Goal: Task Accomplishment & Management: Manage account settings

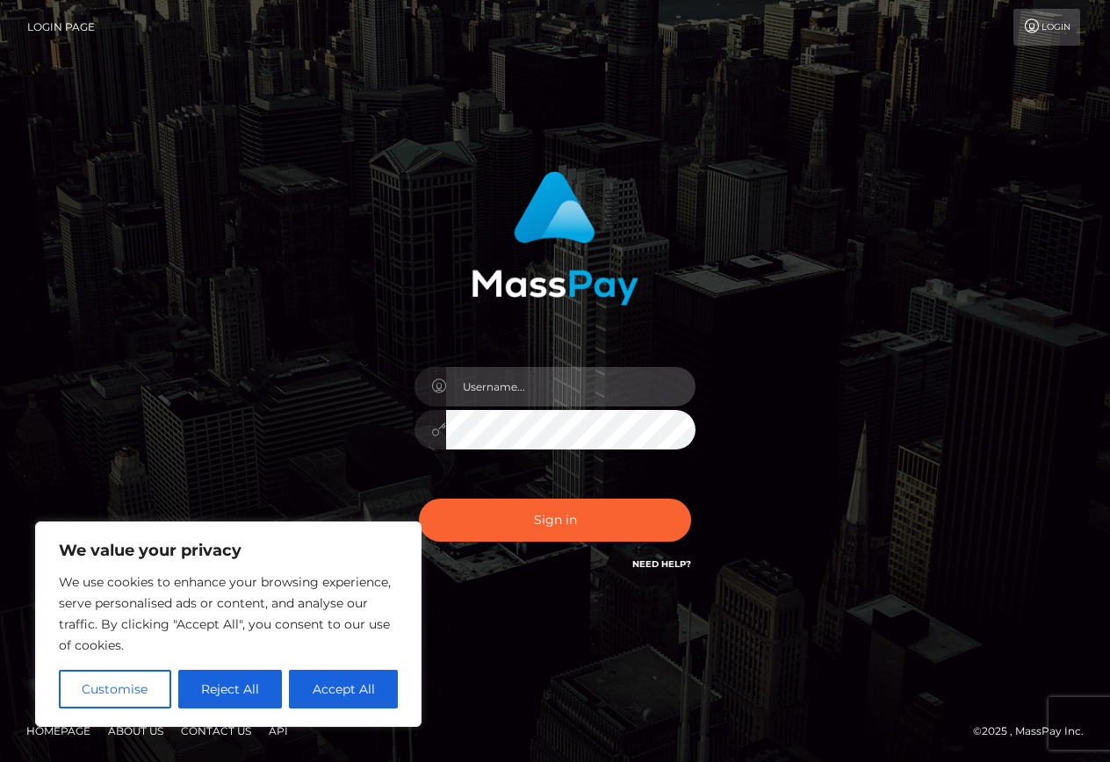
click at [620, 389] on input "text" at bounding box center [570, 387] width 249 height 40
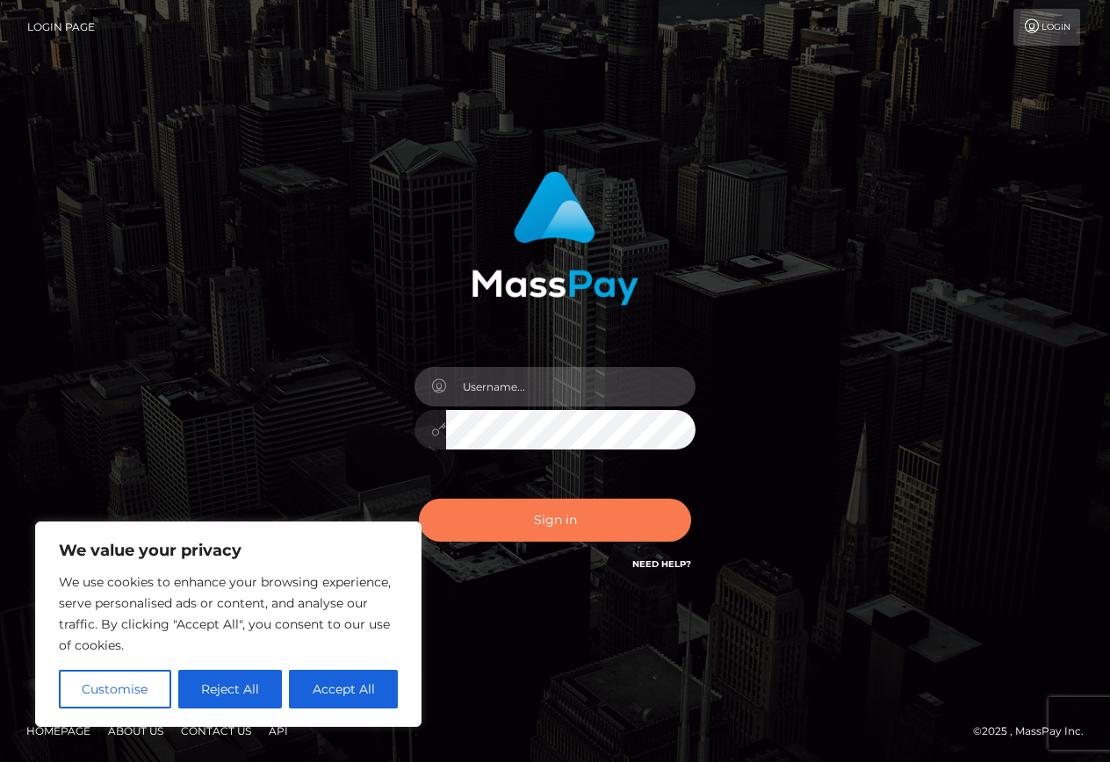
type input "[EMAIL_ADDRESS][DOMAIN_NAME]"
click at [550, 533] on button "Sign in" at bounding box center [555, 520] width 272 height 43
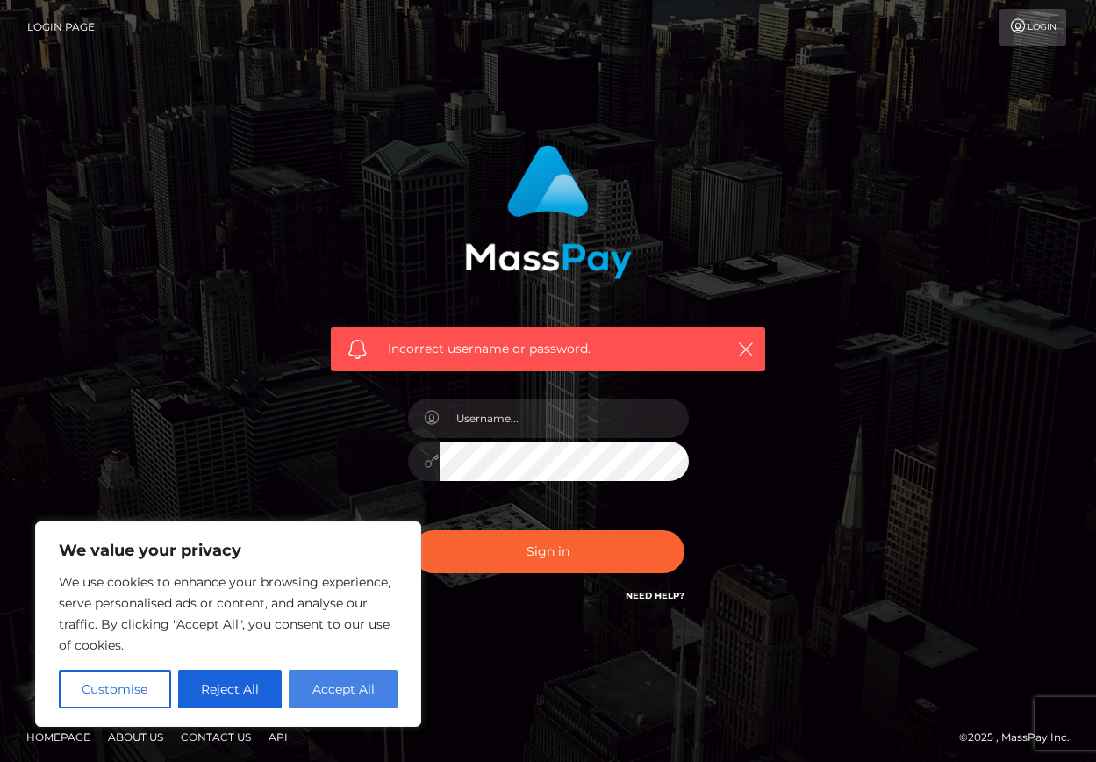
click at [339, 691] on button "Accept All" at bounding box center [343, 689] width 109 height 39
checkbox input "true"
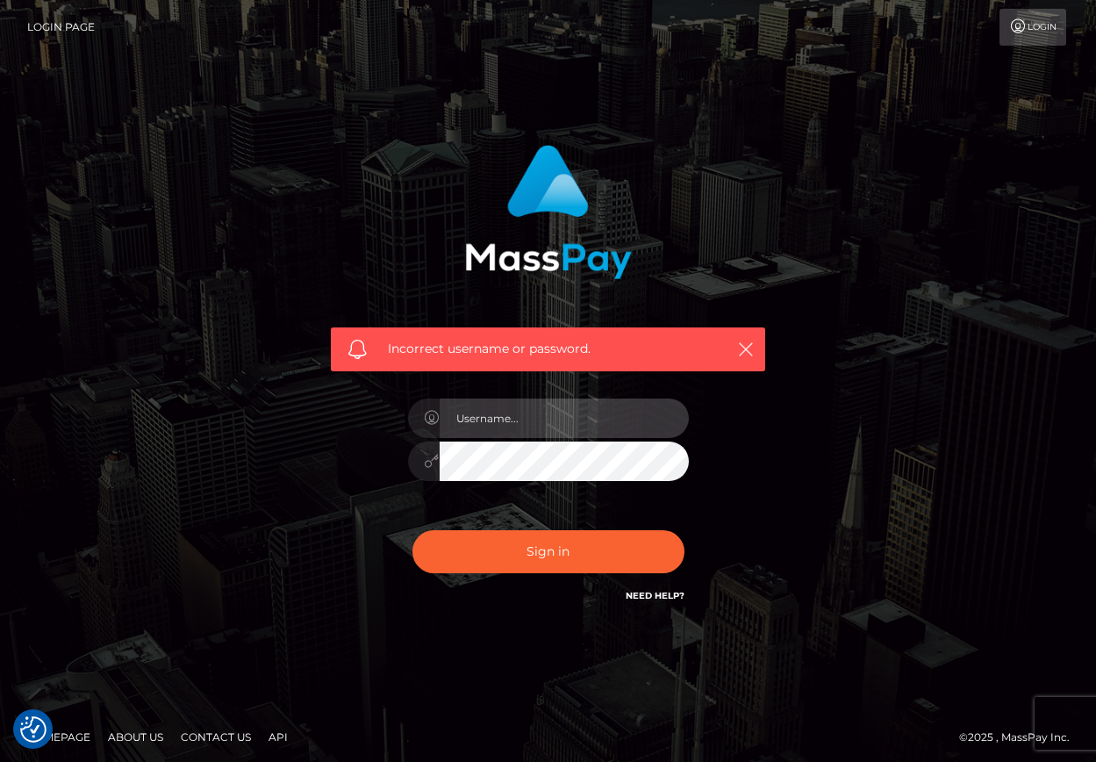
click at [552, 423] on input "text" at bounding box center [564, 419] width 249 height 40
type input "karmicsole1111@gmail.com"
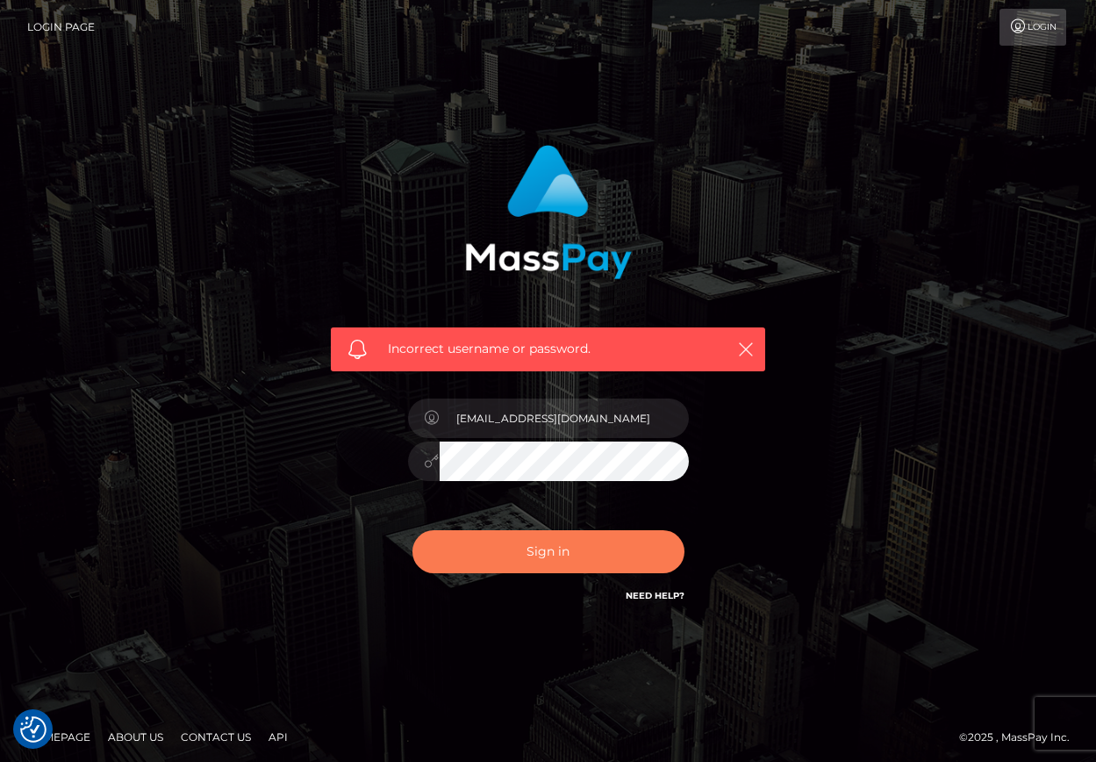
click at [568, 557] on button "Sign in" at bounding box center [549, 551] width 272 height 43
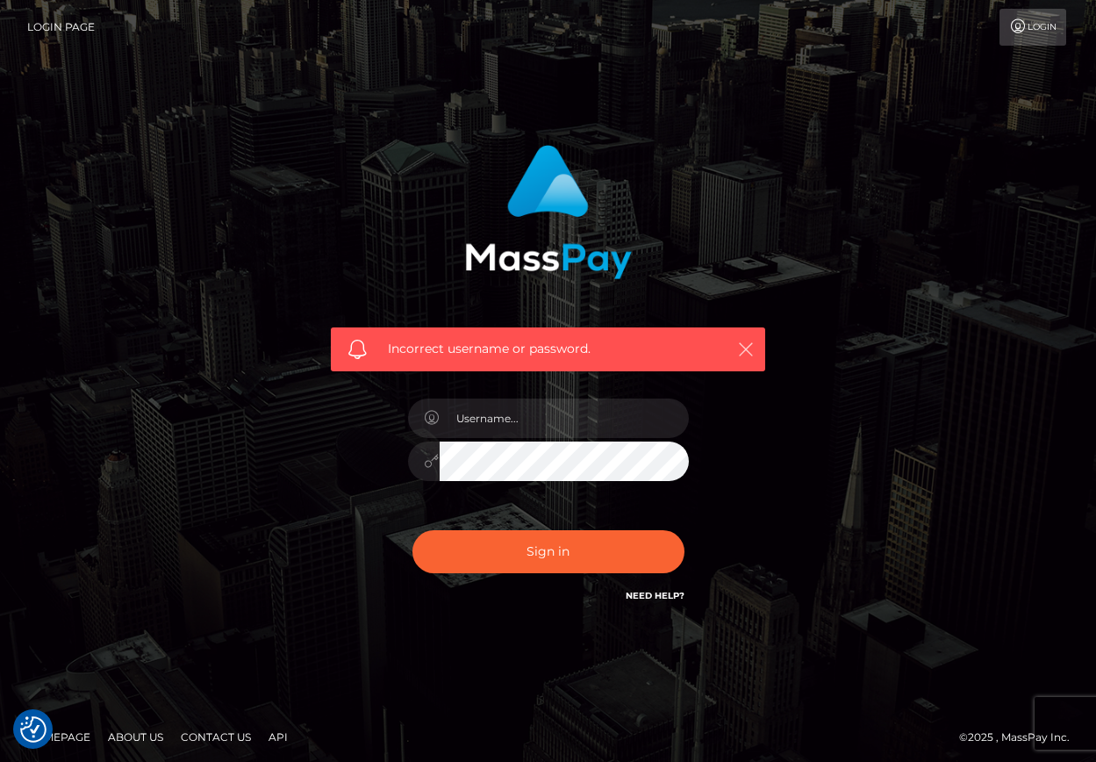
click at [744, 349] on icon "button" at bounding box center [746, 350] width 18 height 18
click at [559, 428] on input "text" at bounding box center [564, 419] width 249 height 40
click at [559, 423] on input "MadamKarma1111" at bounding box center [564, 419] width 249 height 40
type input "MadamKarma"
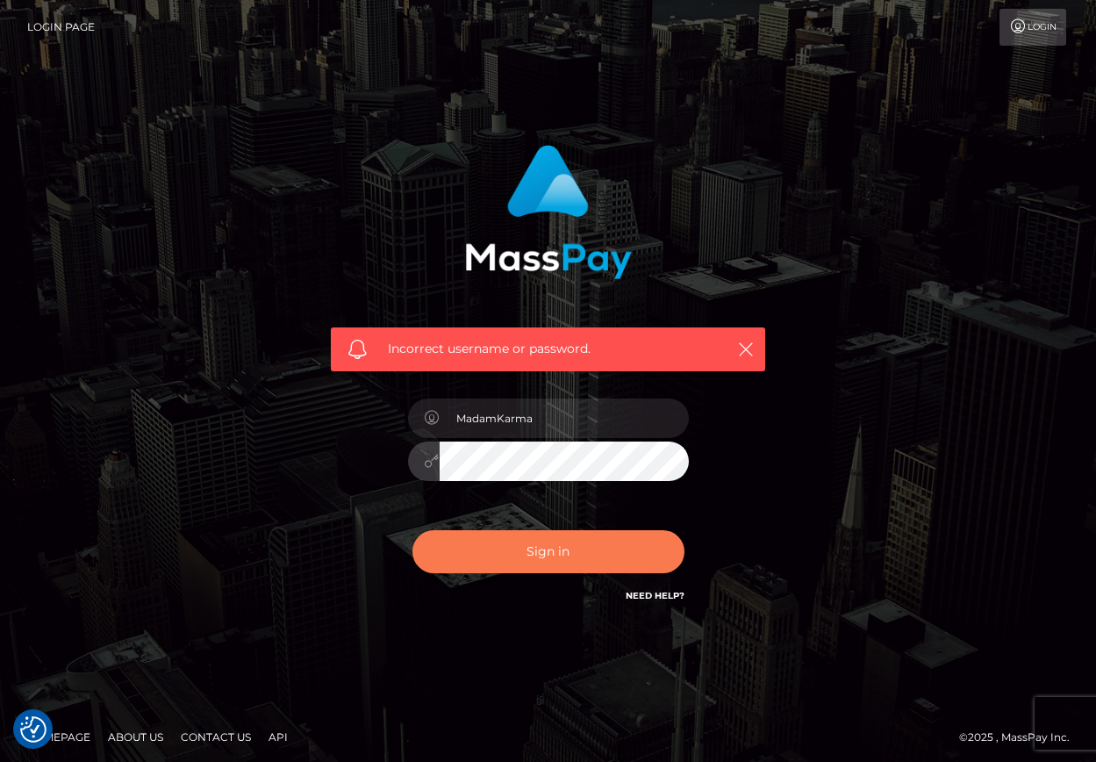
click at [568, 560] on button "Sign in" at bounding box center [549, 551] width 272 height 43
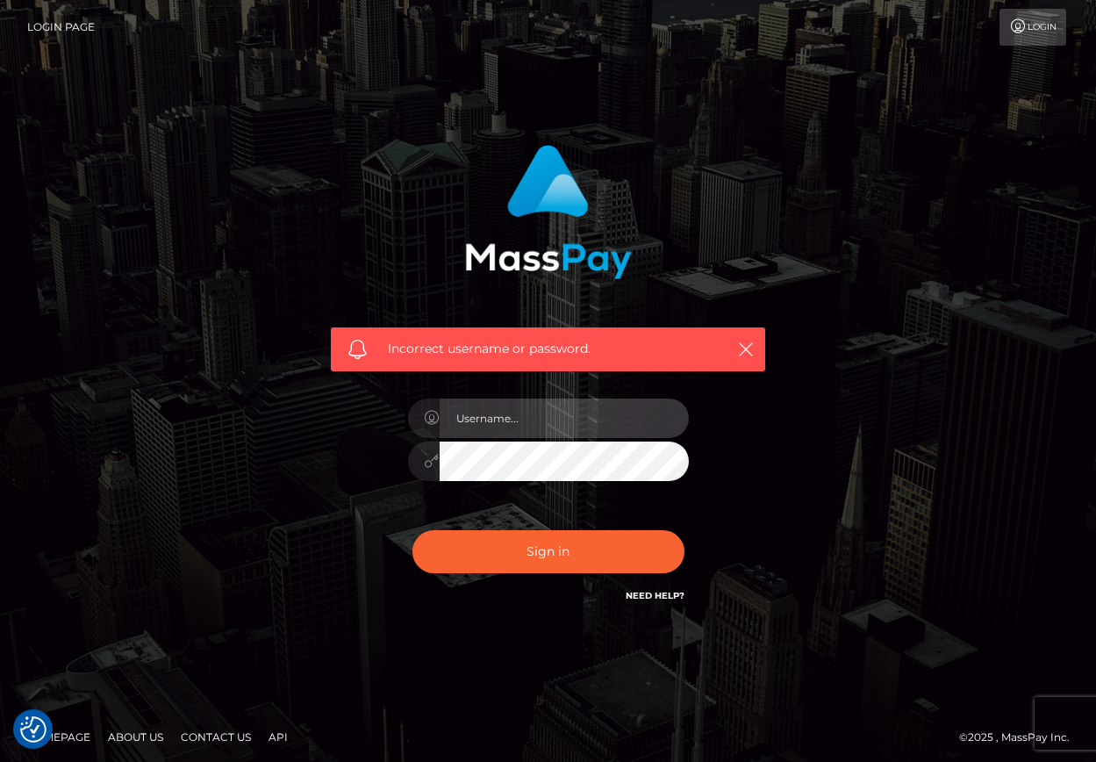
click at [489, 420] on input "text" at bounding box center [564, 419] width 249 height 40
type input "karmicsole1111@gmail.com"
drag, startPoint x: 624, startPoint y: 420, endPoint x: 433, endPoint y: 413, distance: 191.5
click at [433, 413] on div "karmicsole1111@gmail.com" at bounding box center [548, 416] width 281 height 34
click at [857, 424] on div "Incorrect username or password. karmicsole1111@gmail.com" at bounding box center [548, 384] width 1001 height 505
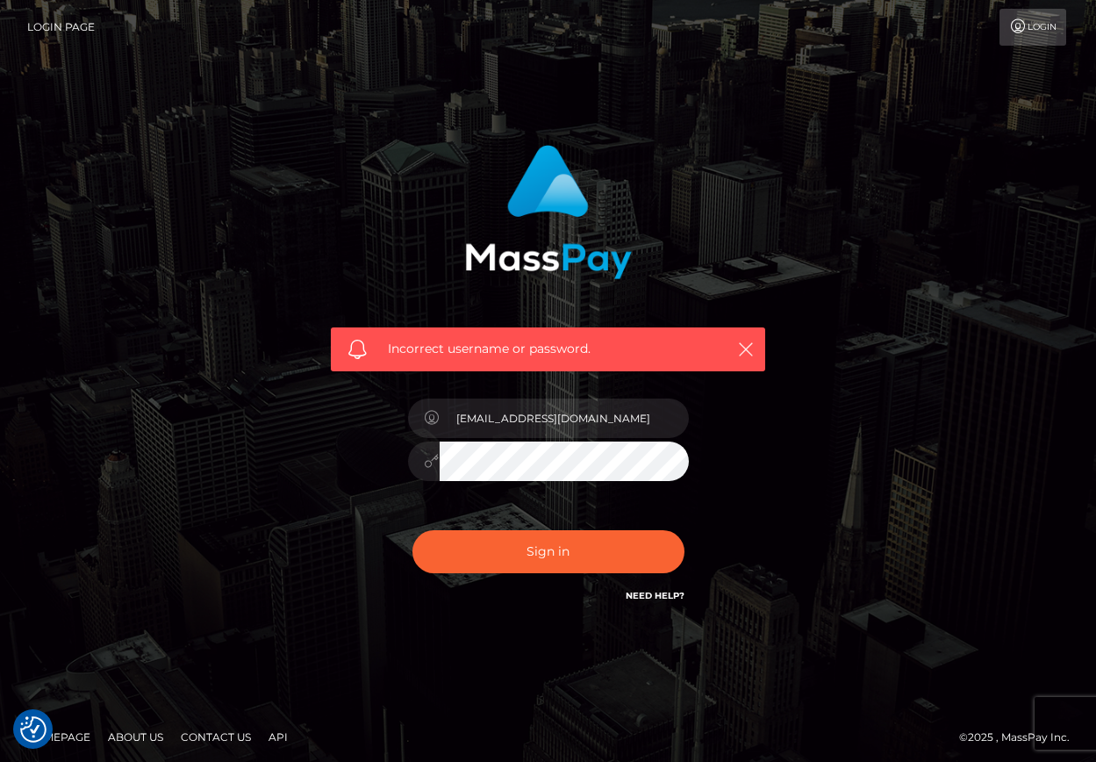
click at [665, 593] on link "Need Help?" at bounding box center [655, 595] width 59 height 11
drag, startPoint x: 608, startPoint y: 421, endPoint x: 413, endPoint y: 414, distance: 195.0
click at [413, 414] on div "[EMAIL_ADDRESS][DOMAIN_NAME]" at bounding box center [548, 416] width 281 height 34
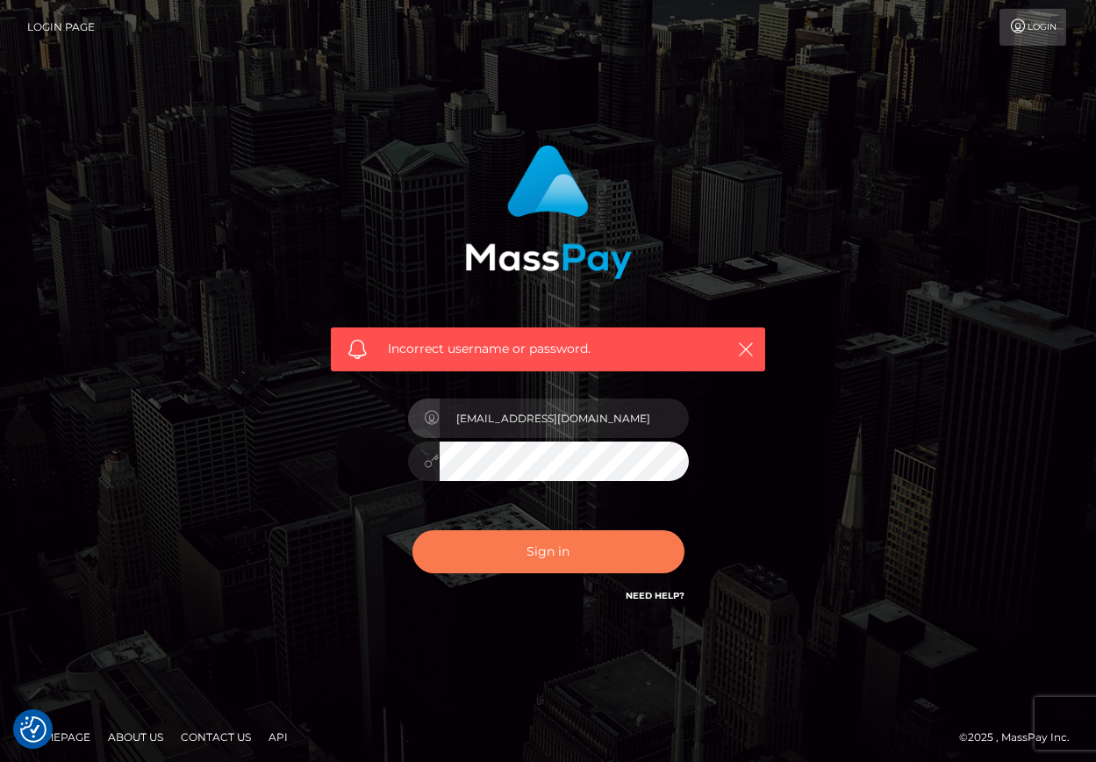
click at [565, 555] on button "Sign in" at bounding box center [549, 551] width 272 height 43
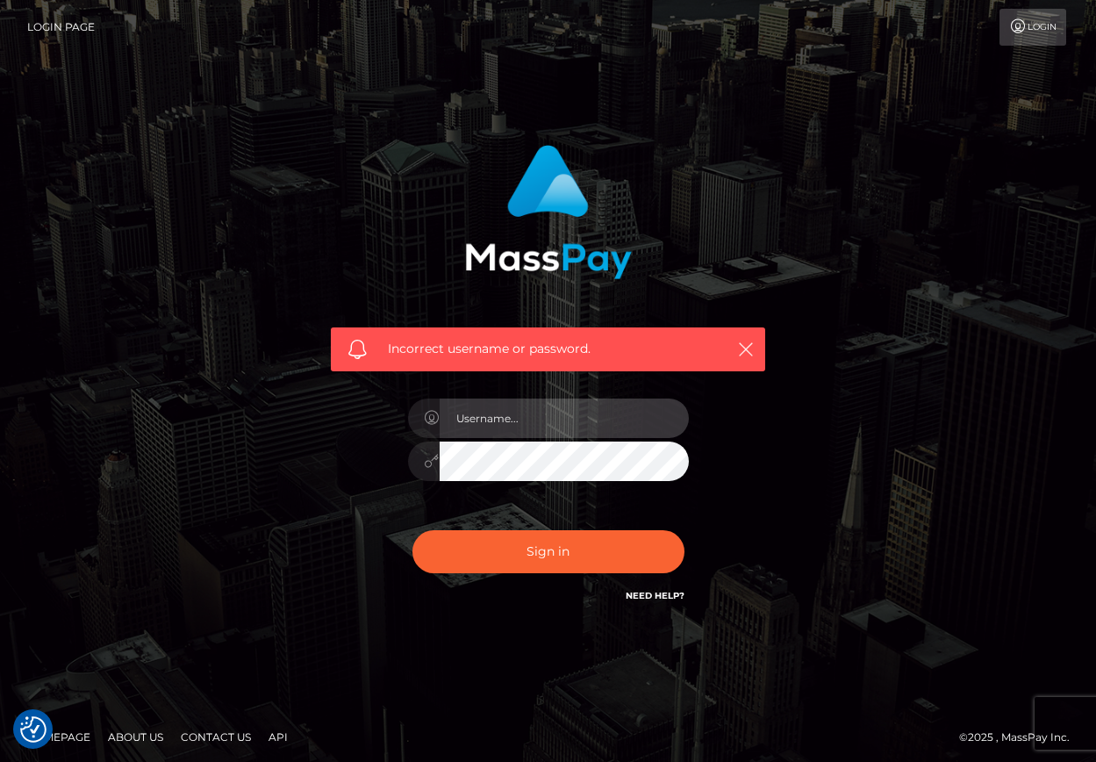
click at [527, 417] on input "text" at bounding box center [564, 419] width 249 height 40
click at [529, 419] on input "text" at bounding box center [564, 419] width 249 height 40
drag, startPoint x: 573, startPoint y: 410, endPoint x: 412, endPoint y: 411, distance: 161.5
click at [412, 411] on div "Madamkarma" at bounding box center [548, 416] width 281 height 34
click at [542, 420] on input "Madamkarma" at bounding box center [564, 419] width 249 height 40
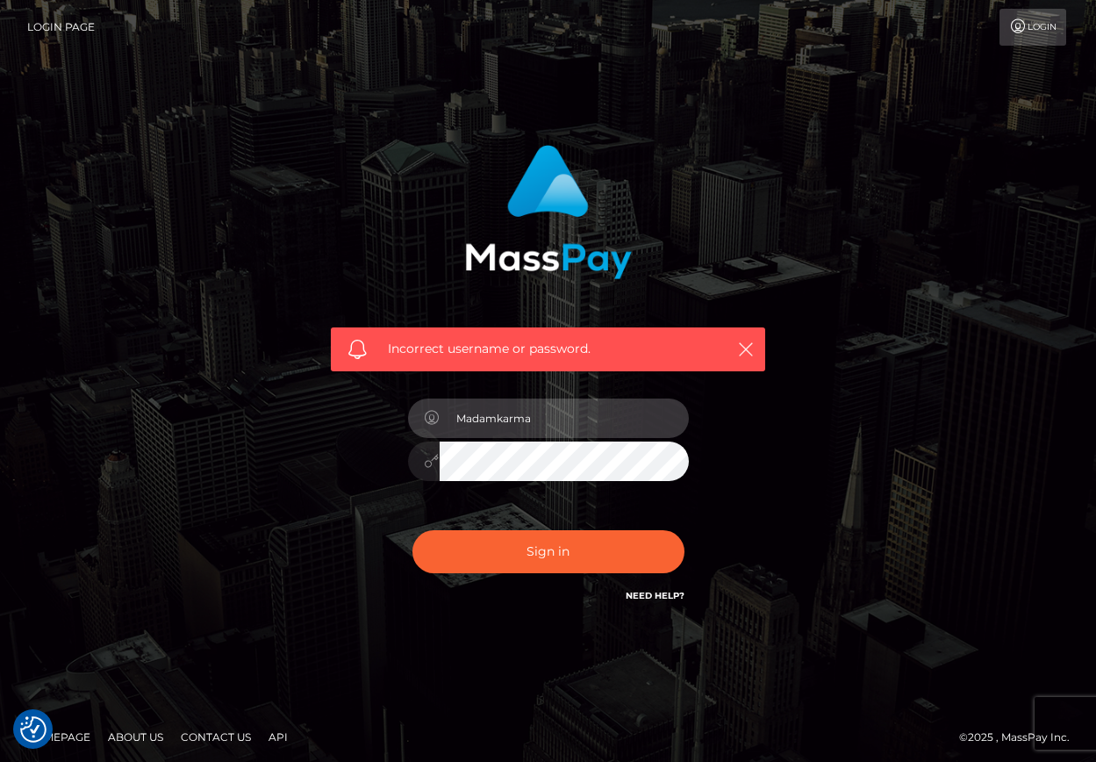
drag, startPoint x: 549, startPoint y: 422, endPoint x: 453, endPoint y: 420, distance: 95.7
click at [453, 420] on input "Madamkarma" at bounding box center [564, 419] width 249 height 40
paste input "karma333"
type input "karma333"
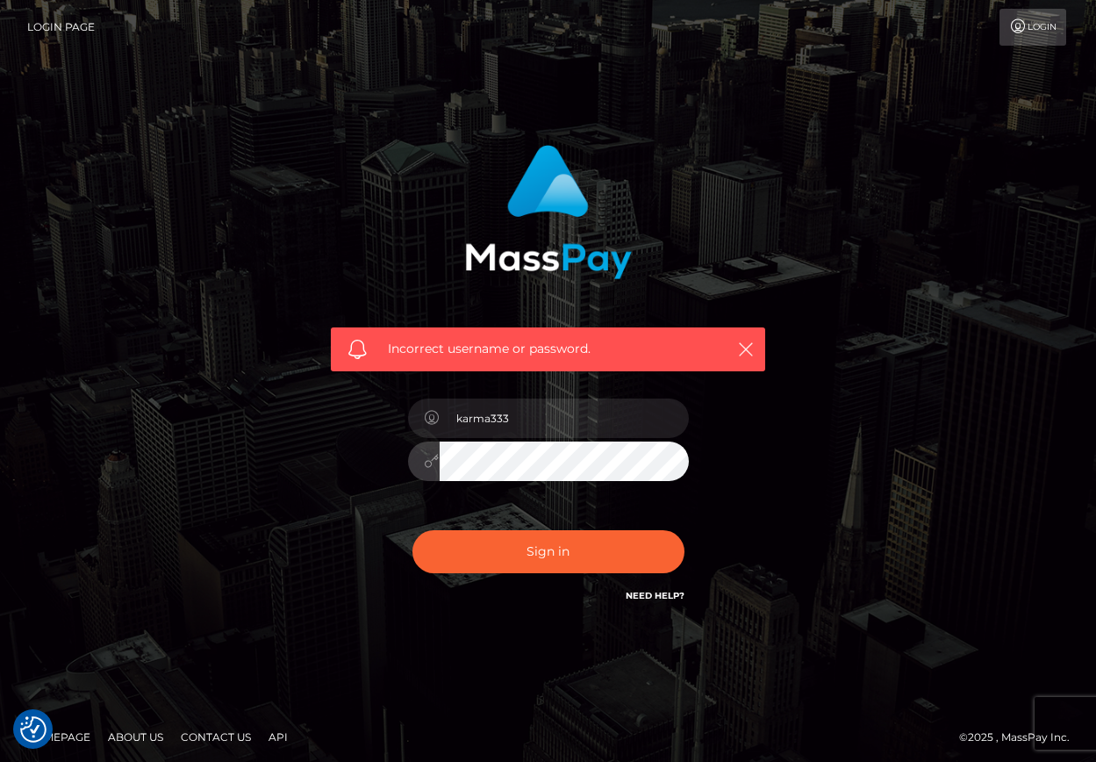
click at [413, 530] on button "Sign in" at bounding box center [549, 551] width 272 height 43
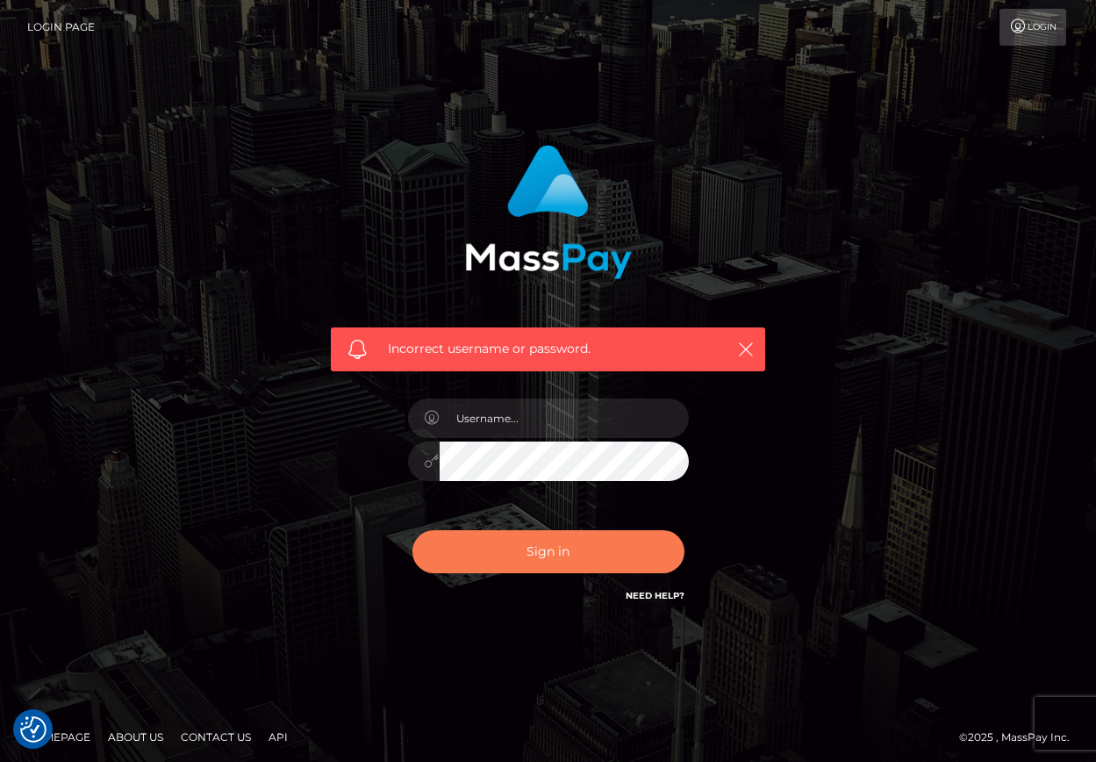
click at [550, 540] on button "Sign in" at bounding box center [549, 551] width 272 height 43
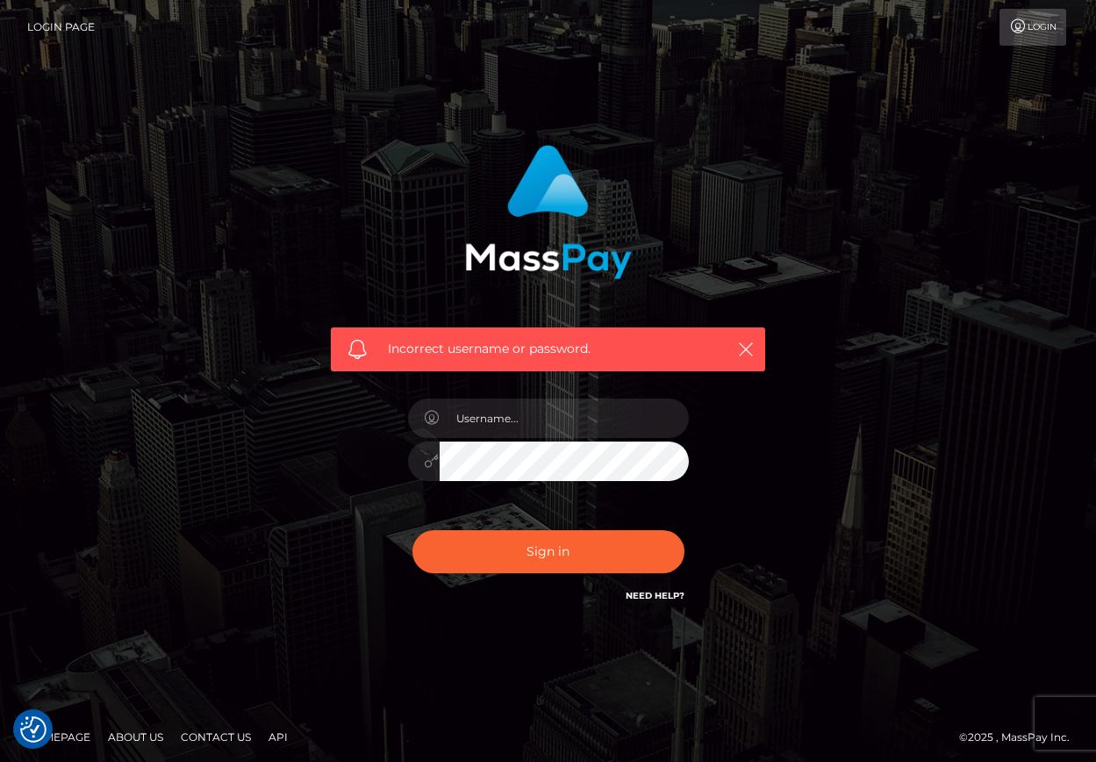
click at [652, 597] on link "Need Help?" at bounding box center [655, 595] width 59 height 11
click at [1053, 27] on link "Login" at bounding box center [1033, 27] width 67 height 37
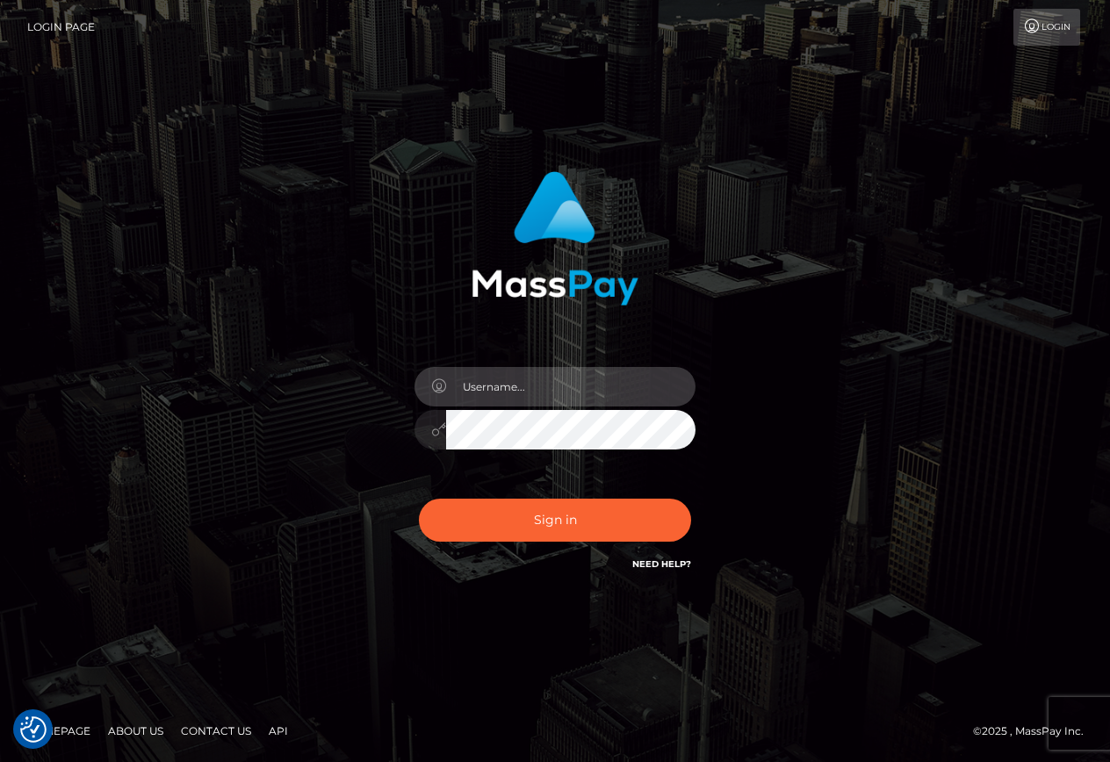
click at [512, 390] on input "text" at bounding box center [570, 387] width 249 height 40
type input "karmicsole1111@gmail.com"
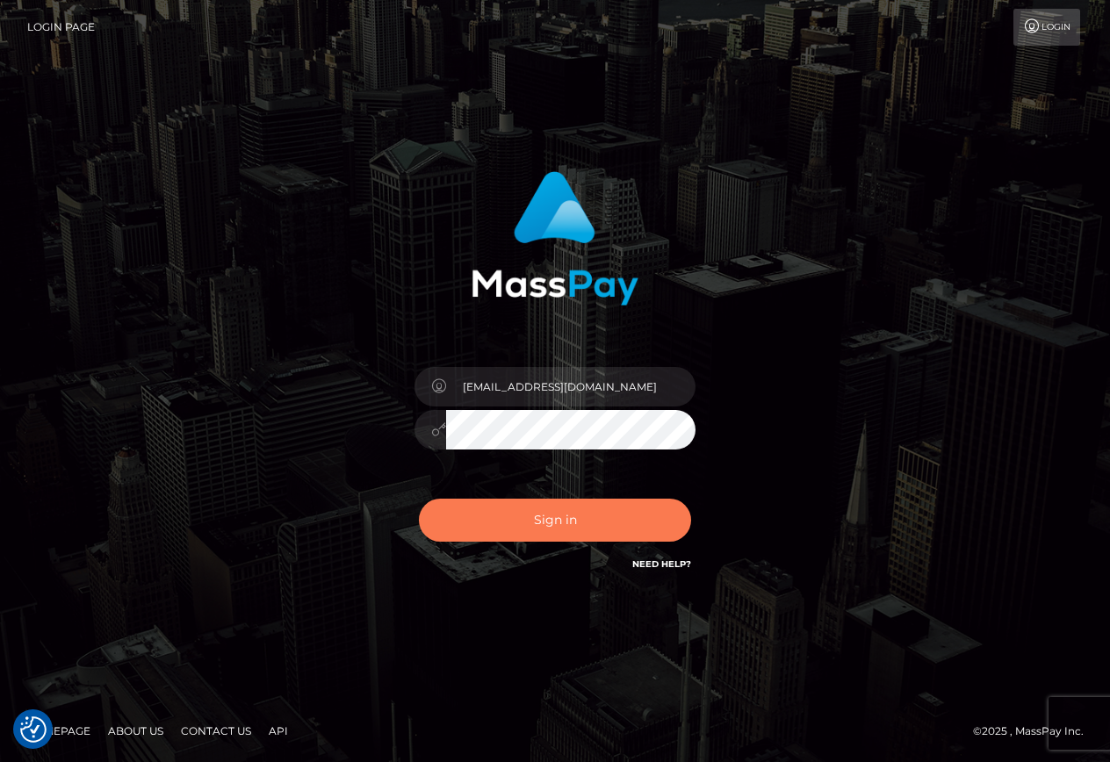
click at [582, 513] on button "Sign in" at bounding box center [555, 520] width 272 height 43
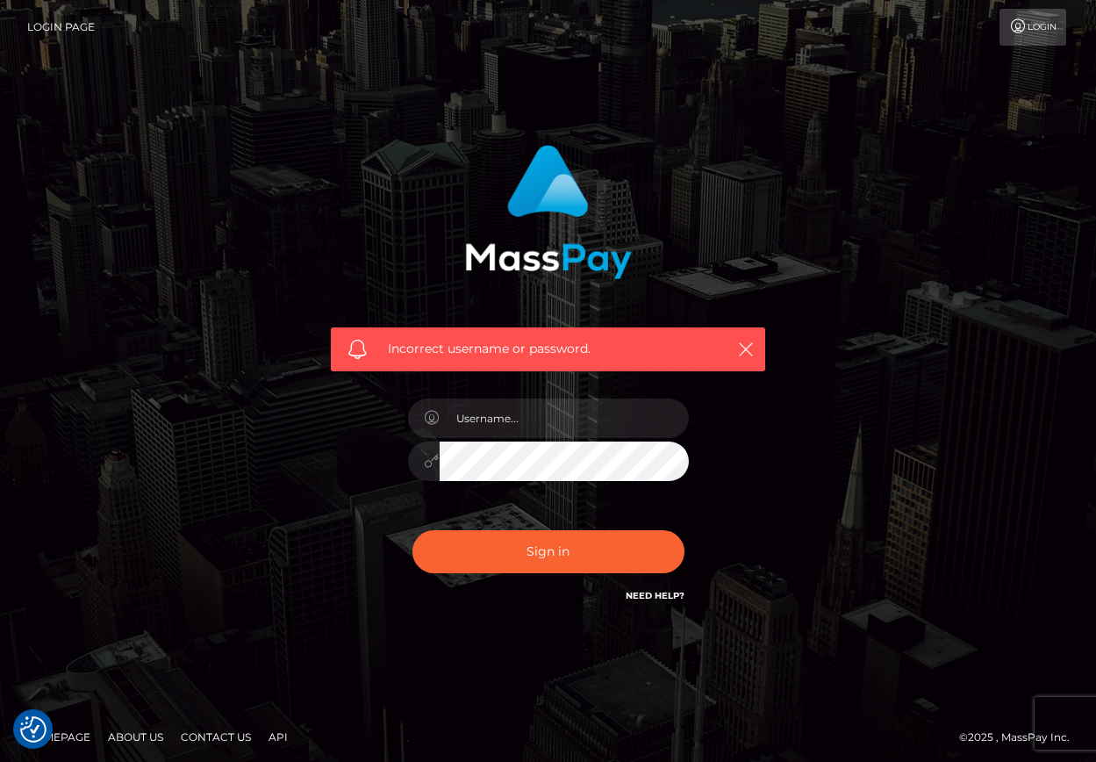
click at [726, 345] on div "Incorrect username or password." at bounding box center [548, 349] width 435 height 44
click at [637, 594] on link "Need Help?" at bounding box center [655, 595] width 59 height 11
click at [214, 730] on link "Contact Us" at bounding box center [216, 736] width 84 height 27
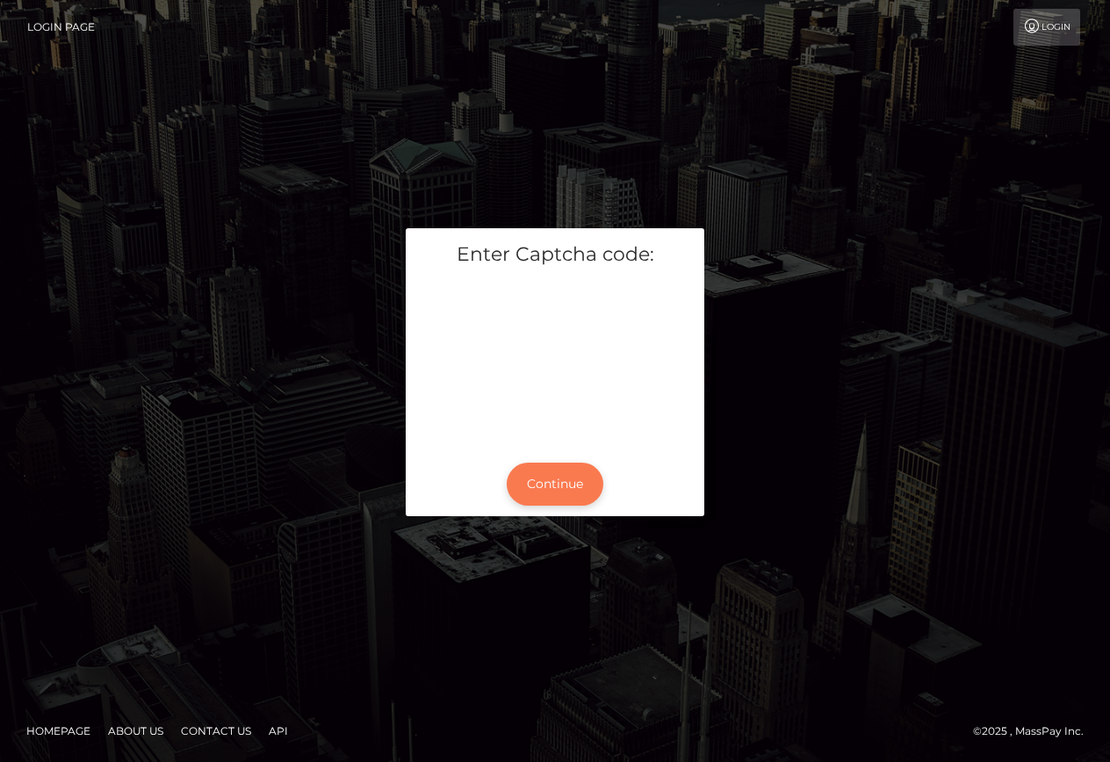
drag, startPoint x: 580, startPoint y: 499, endPoint x: 577, endPoint y: 477, distance: 22.2
click at [579, 479] on button "Continue" at bounding box center [555, 484] width 97 height 43
click at [570, 469] on button "Continue" at bounding box center [555, 484] width 97 height 43
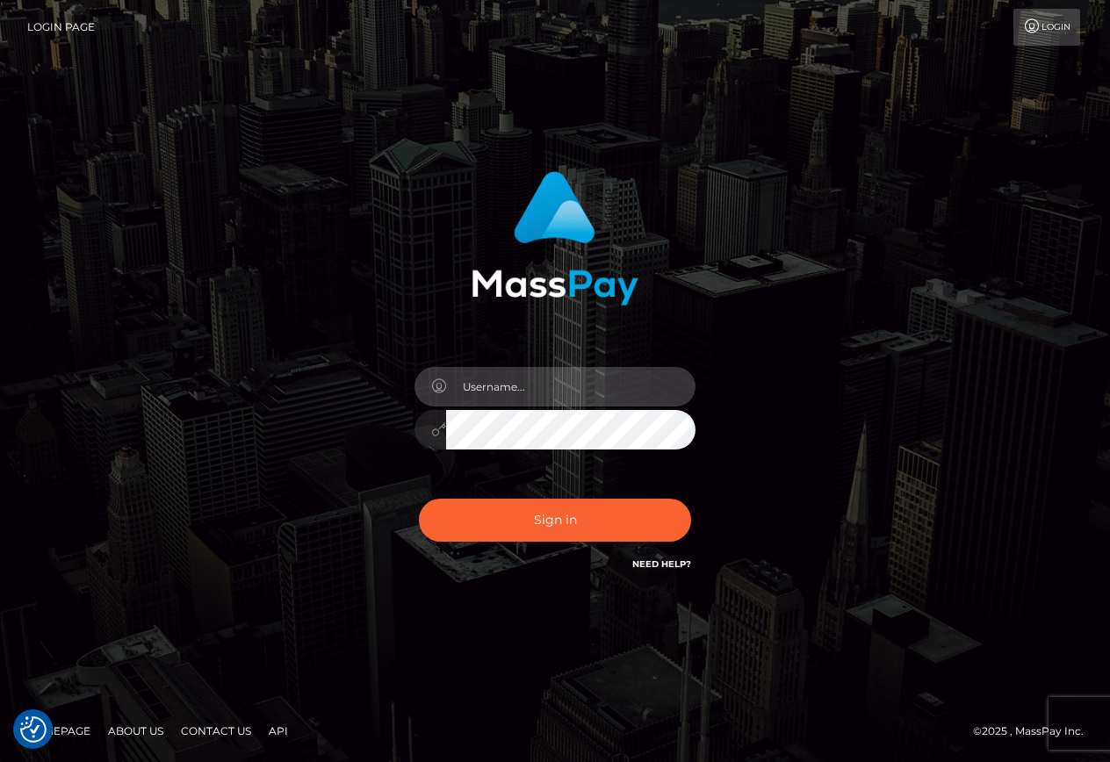
click at [498, 392] on input "text" at bounding box center [570, 387] width 249 height 40
drag, startPoint x: 627, startPoint y: 387, endPoint x: 536, endPoint y: 387, distance: 91.3
click at [536, 387] on input "[EMAIL_ADDRESS][DOMAIN_NAME]" at bounding box center [570, 387] width 249 height 40
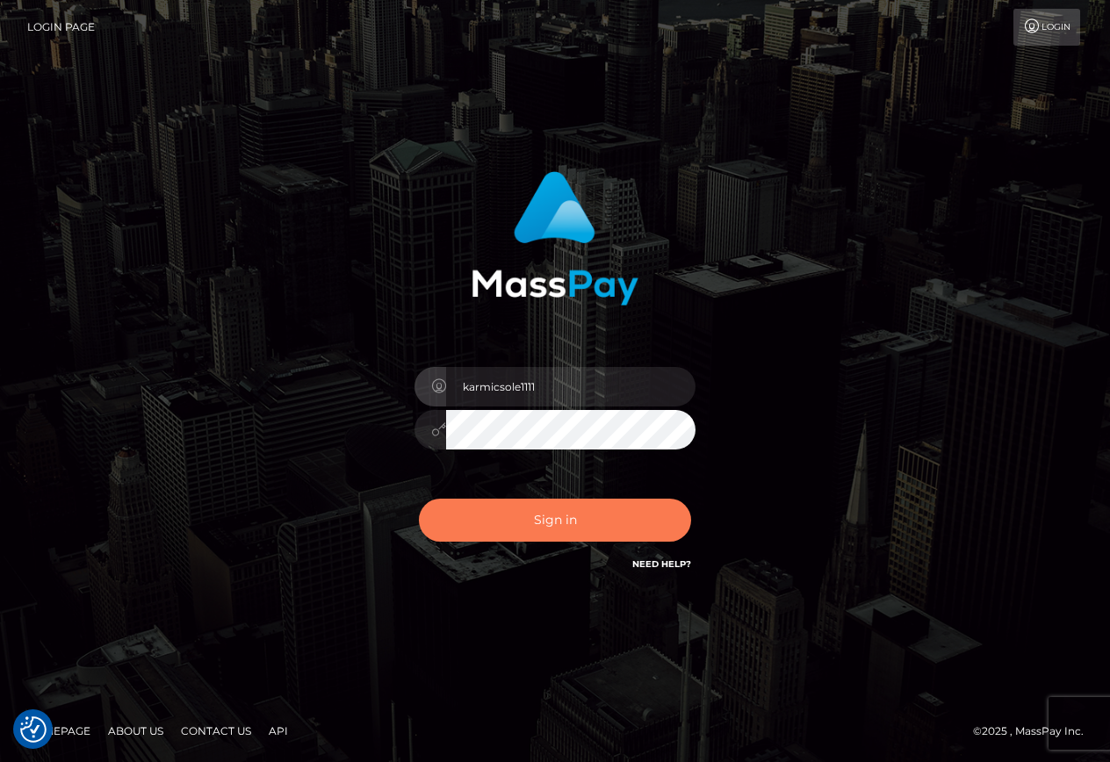
type input "karmicsole1111"
click at [555, 528] on button "Sign in" at bounding box center [555, 520] width 272 height 43
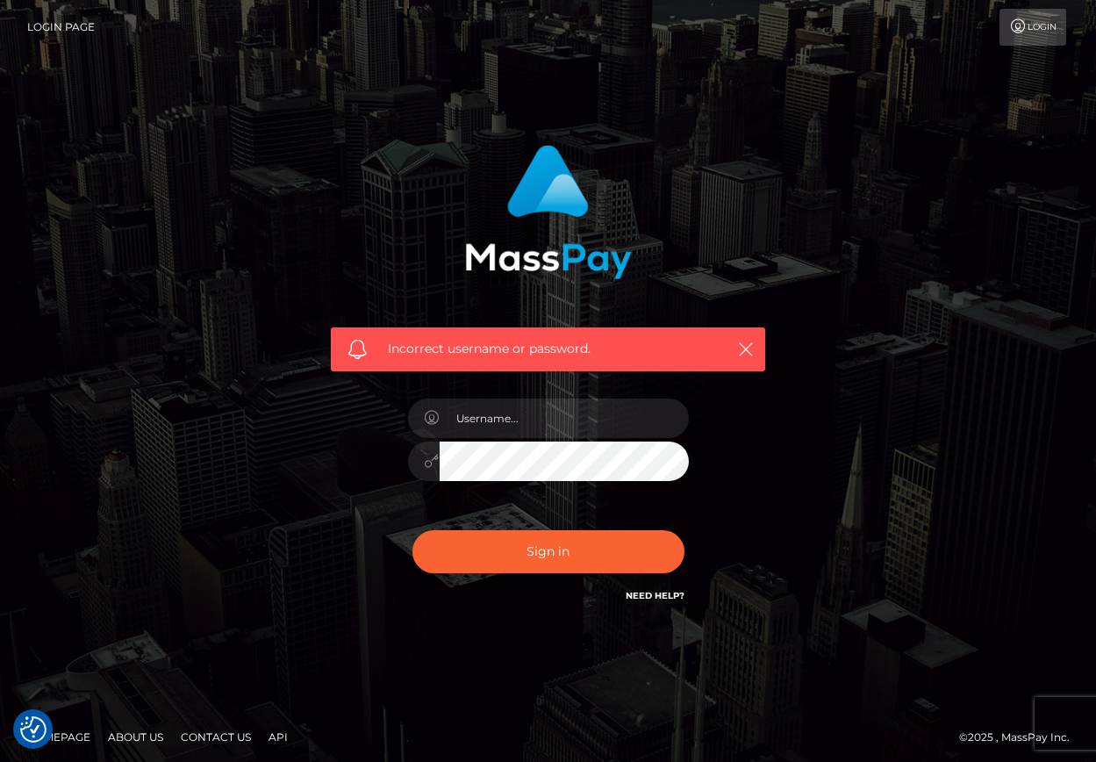
click at [675, 594] on link "Need Help?" at bounding box center [655, 595] width 59 height 11
drag, startPoint x: 747, startPoint y: 351, endPoint x: 606, endPoint y: 312, distance: 146.8
click at [747, 351] on icon "button" at bounding box center [746, 350] width 18 height 18
click at [748, 353] on icon "button" at bounding box center [746, 350] width 18 height 18
click at [570, 178] on img at bounding box center [548, 212] width 167 height 134
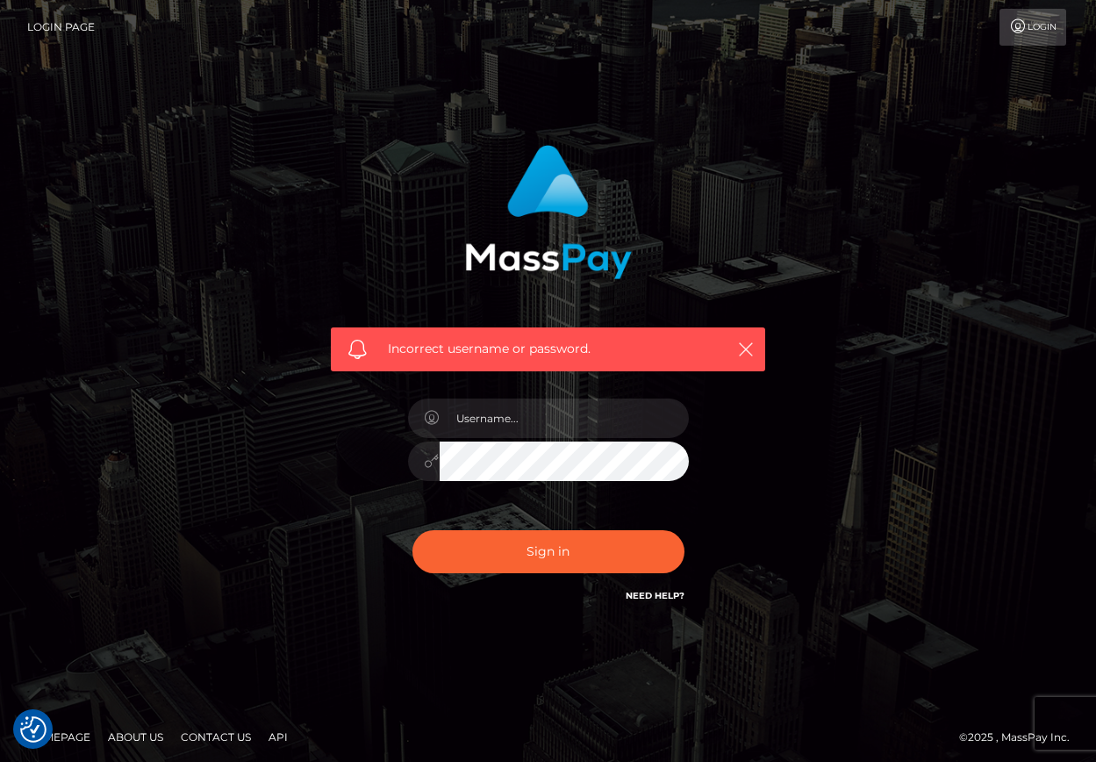
click at [1013, 30] on icon at bounding box center [1019, 26] width 18 height 14
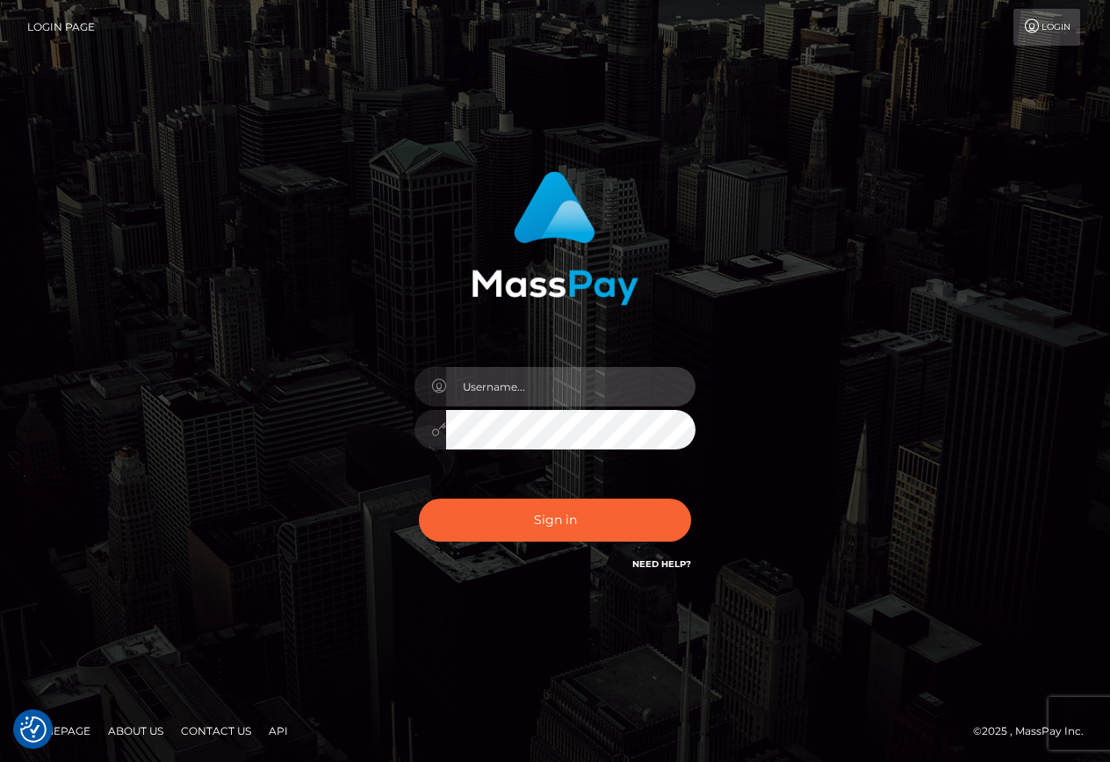
click at [476, 397] on input "text" at bounding box center [570, 387] width 249 height 40
type input "[EMAIL_ADDRESS][DOMAIN_NAME]"
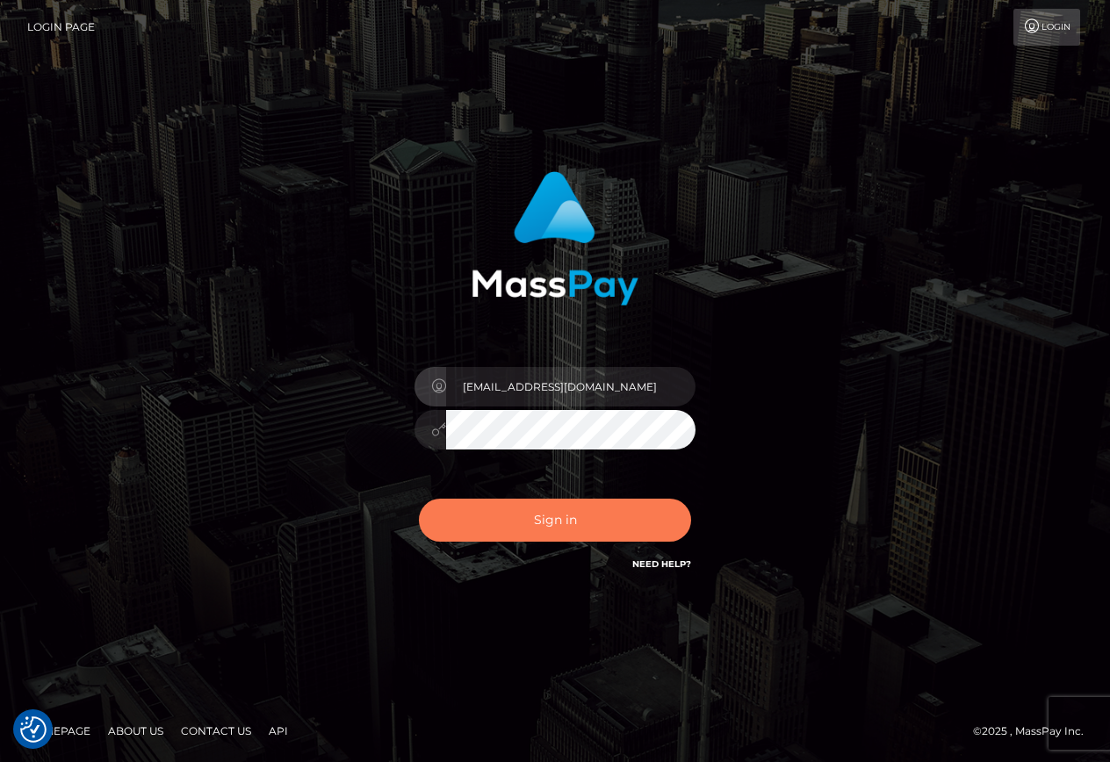
click at [564, 527] on button "Sign in" at bounding box center [555, 520] width 272 height 43
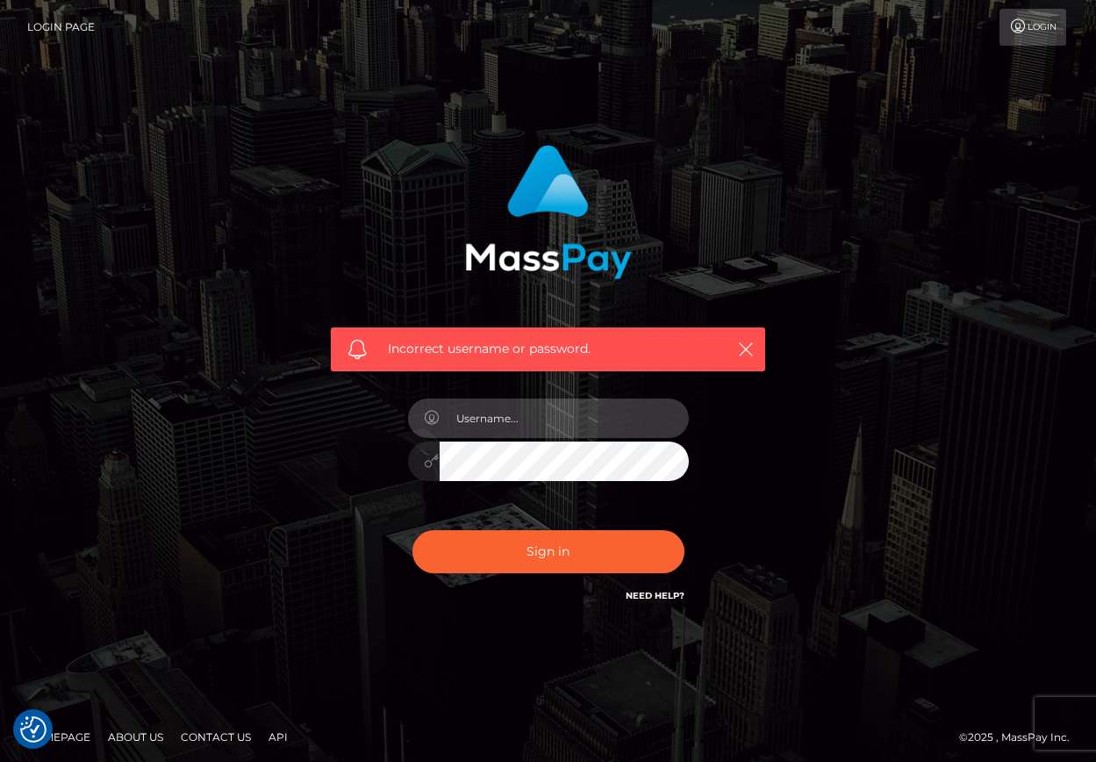
click at [564, 426] on input "text" at bounding box center [564, 419] width 249 height 40
type input "karmicsole1111@gmail.com"
click at [423, 464] on div at bounding box center [548, 459] width 281 height 34
click at [413, 530] on button "Sign in" at bounding box center [549, 551] width 272 height 43
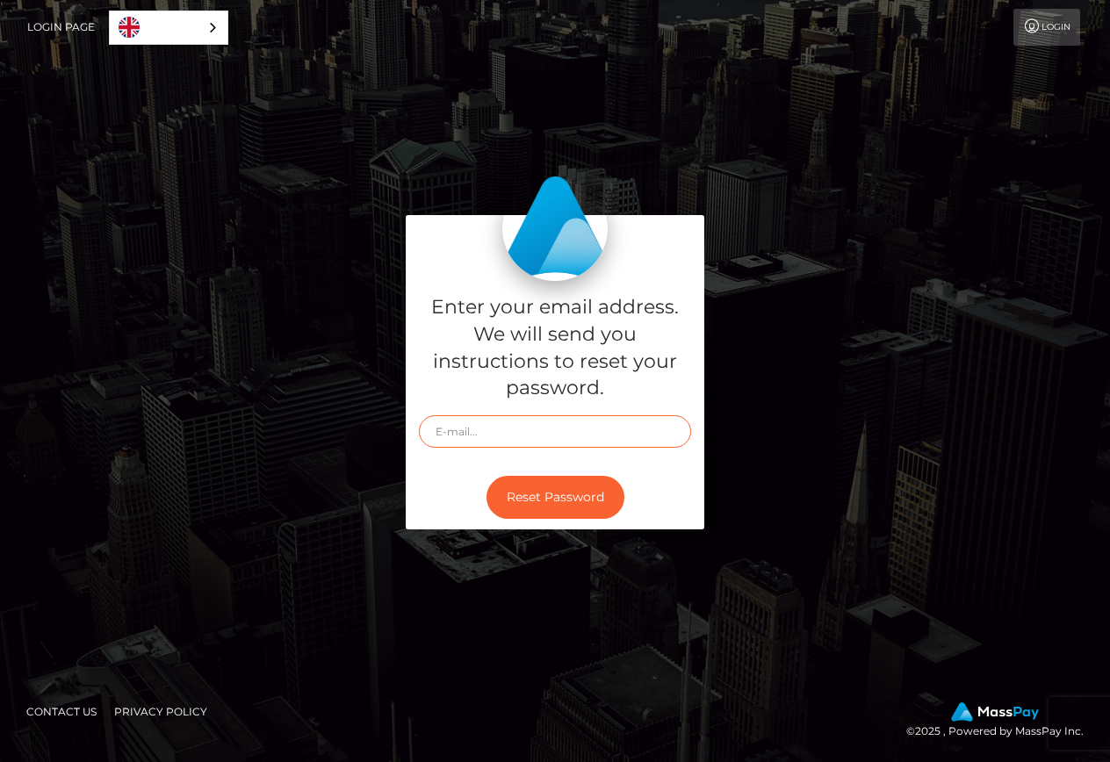
click at [521, 435] on input "text" at bounding box center [555, 431] width 272 height 32
type input "[EMAIL_ADDRESS][DOMAIN_NAME]"
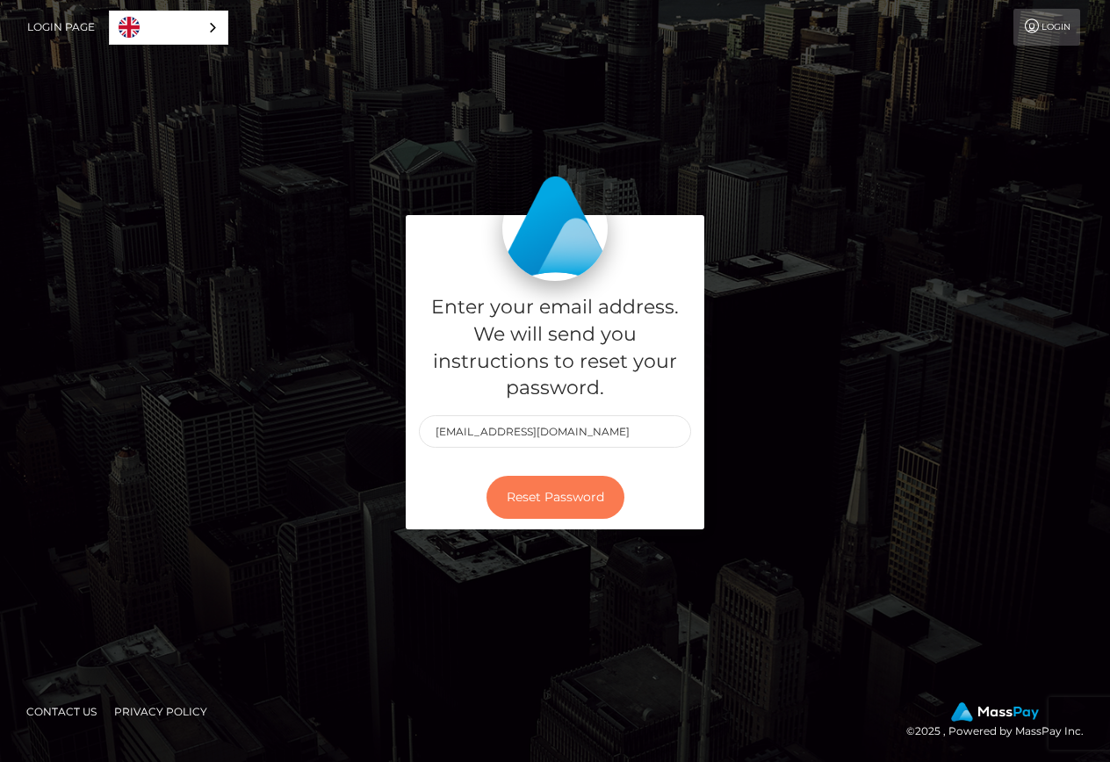
click at [536, 488] on button "Reset Password" at bounding box center [555, 497] width 138 height 43
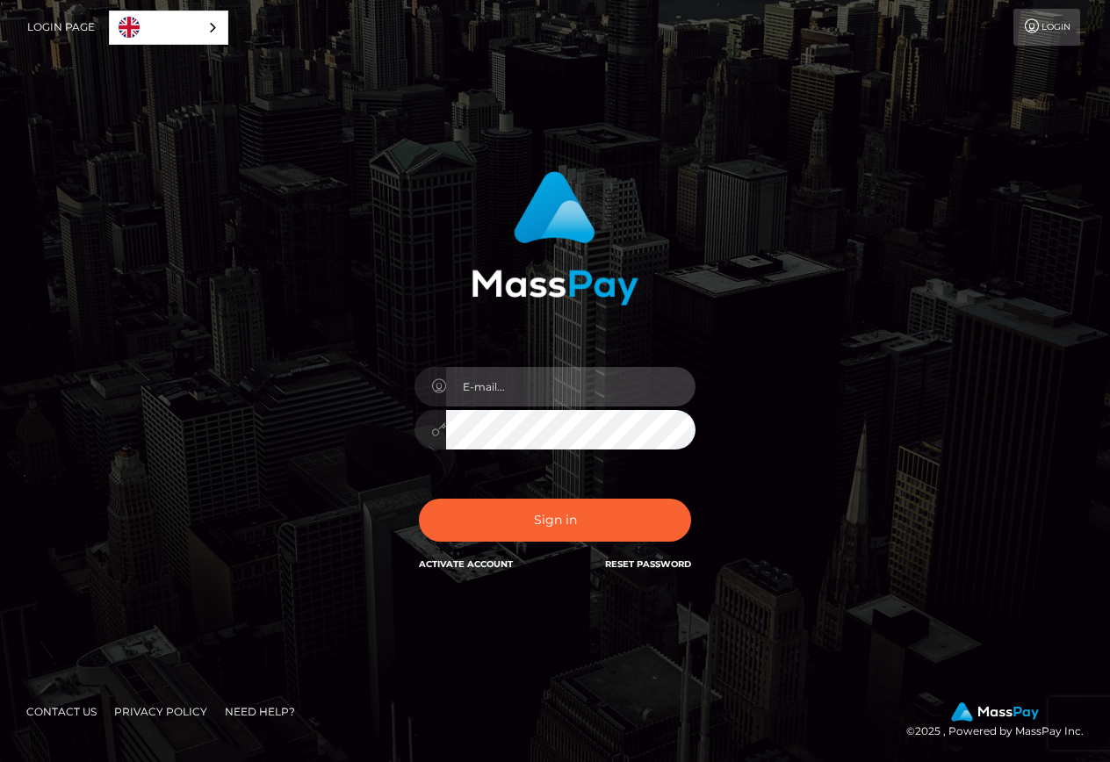
type input "[EMAIL_ADDRESS][DOMAIN_NAME]"
click at [437, 435] on div at bounding box center [554, 427] width 281 height 34
click at [419, 499] on button "Sign in" at bounding box center [555, 520] width 272 height 43
